Goal: Task Accomplishment & Management: Manage account settings

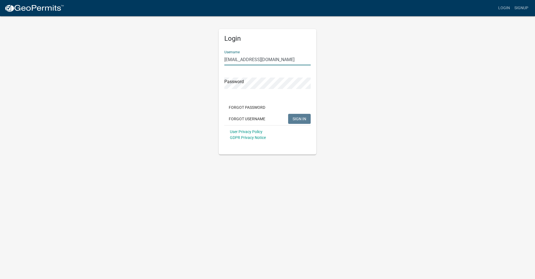
type input "[EMAIL_ADDRESS][DOMAIN_NAME]"
click at [299, 119] on span "SIGN IN" at bounding box center [300, 118] width 14 height 4
click at [255, 105] on button "Forgot Password" at bounding box center [246, 107] width 45 height 10
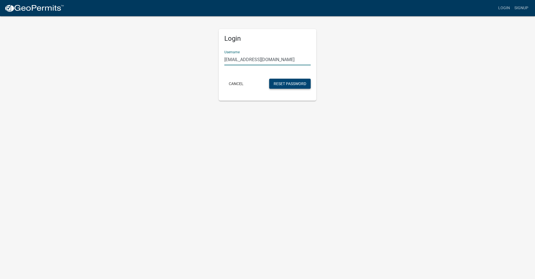
click at [276, 81] on button "Reset Password" at bounding box center [290, 84] width 42 height 10
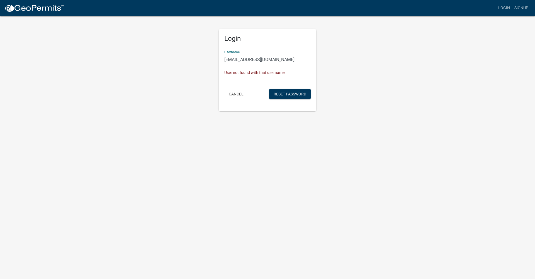
click at [285, 60] on input "[EMAIL_ADDRESS][DOMAIN_NAME]" at bounding box center [267, 59] width 86 height 11
type input "b"
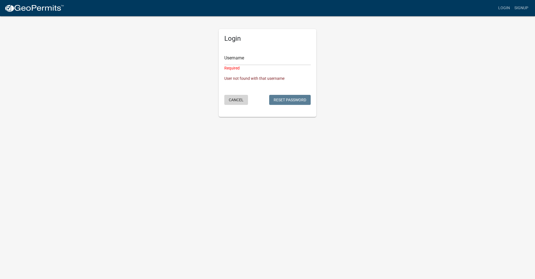
click at [238, 100] on button "Cancel" at bounding box center [236, 100] width 24 height 10
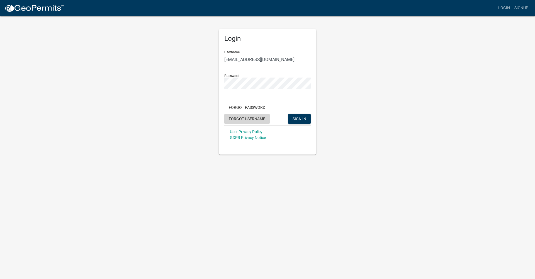
click at [245, 117] on button "Forgot Username" at bounding box center [246, 119] width 45 height 10
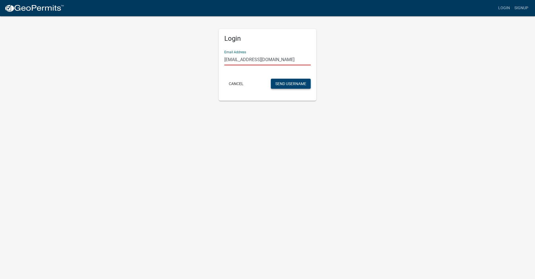
type input "[EMAIL_ADDRESS][DOMAIN_NAME]"
click at [289, 83] on button "Send Username" at bounding box center [291, 84] width 40 height 10
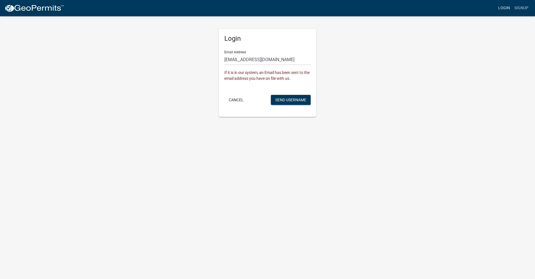
click at [504, 7] on link "Login" at bounding box center [504, 8] width 16 height 11
click at [231, 99] on button "Cancel" at bounding box center [236, 100] width 24 height 10
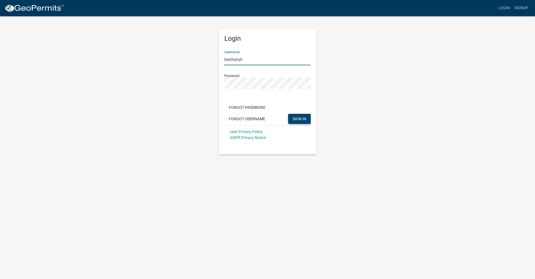
type input "benhersh"
click at [303, 119] on span "SIGN IN" at bounding box center [300, 118] width 14 height 4
